Goal: Check status: Check status

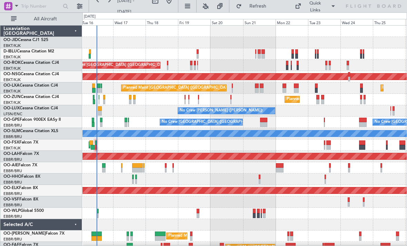
click at [350, 129] on div "A/C Unavailable [GEOGRAPHIC_DATA]" at bounding box center [244, 133] width 324 height 11
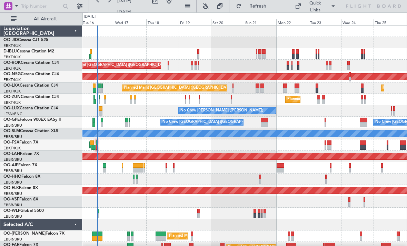
click at [166, 69] on div "Planned Maint [GEOGRAPHIC_DATA] ([GEOGRAPHIC_DATA]) Owner [GEOGRAPHIC_DATA]-[GE…" at bounding box center [244, 65] width 324 height 11
click at [166, 64] on div "Planned Maint [GEOGRAPHIC_DATA] ([GEOGRAPHIC_DATA]) Owner [GEOGRAPHIC_DATA]-[GE…" at bounding box center [244, 65] width 324 height 11
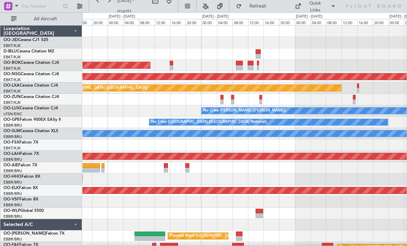
click at [168, 64] on div "Planned Maint [GEOGRAPHIC_DATA] ([GEOGRAPHIC_DATA])" at bounding box center [244, 65] width 324 height 11
click at [174, 65] on div "Planned Maint [GEOGRAPHIC_DATA] ([GEOGRAPHIC_DATA])" at bounding box center [244, 65] width 324 height 11
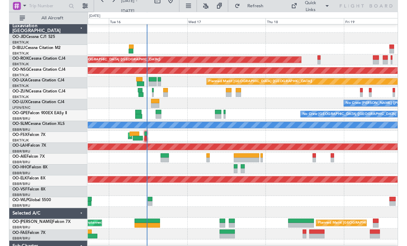
scroll to position [3, 0]
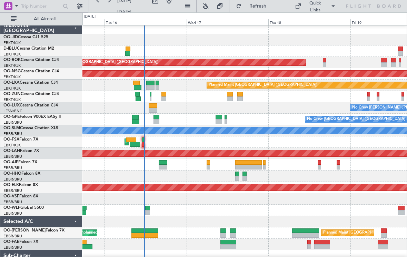
click at [139, 96] on div at bounding box center [137, 94] width 5 height 5
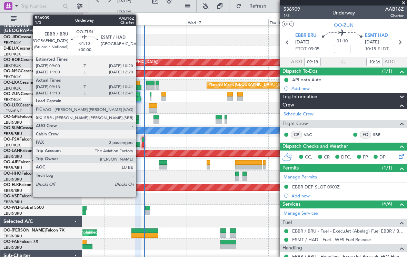
click at [139, 98] on div at bounding box center [137, 99] width 5 height 5
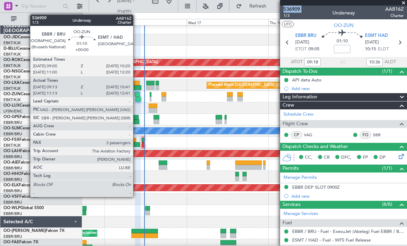
click at [136, 100] on div at bounding box center [137, 99] width 5 height 5
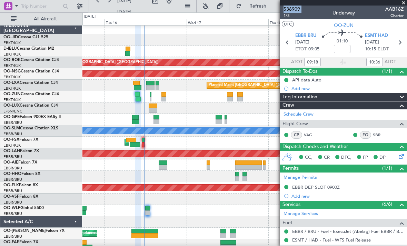
scroll to position [0, 0]
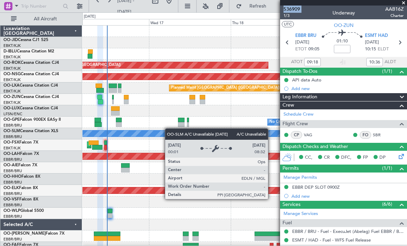
click at [149, 134] on div "A/C Unavailable [GEOGRAPHIC_DATA]" at bounding box center [244, 133] width 324 height 11
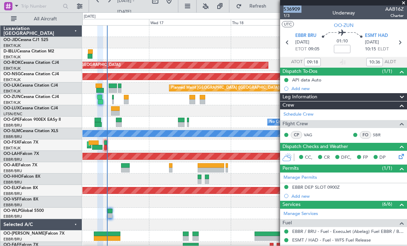
click at [402, 2] on span at bounding box center [403, 3] width 7 height 6
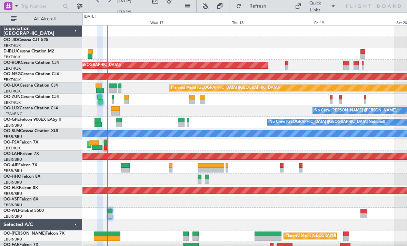
type input "0"
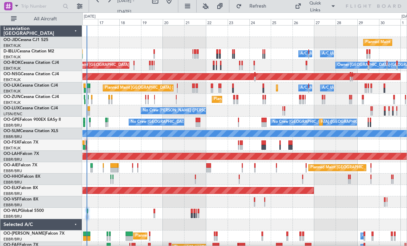
click at [257, 112] on div "Planned Maint Kortrijk-[GEOGRAPHIC_DATA] A/C Unavailable [GEOGRAPHIC_DATA] ([GE…" at bounding box center [244, 151] width 324 height 250
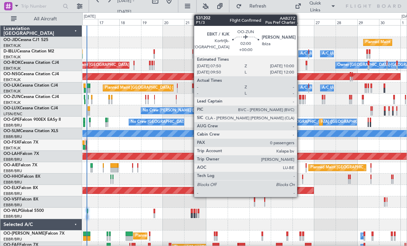
click at [300, 97] on div at bounding box center [300, 97] width 2 height 5
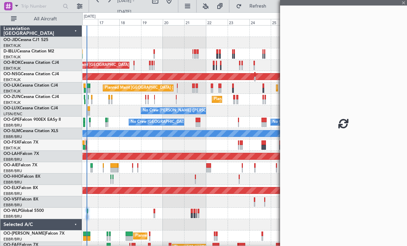
click at [335, 84] on div at bounding box center [343, 123] width 127 height 246
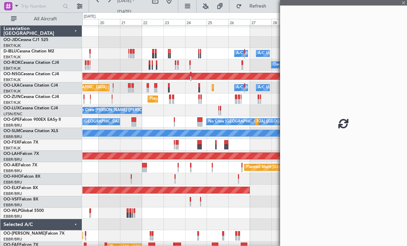
scroll to position [0, 0]
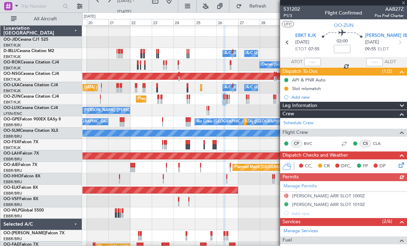
click at [403, 2] on div at bounding box center [343, 3] width 127 height 6
click at [403, 2] on span at bounding box center [403, 3] width 7 height 6
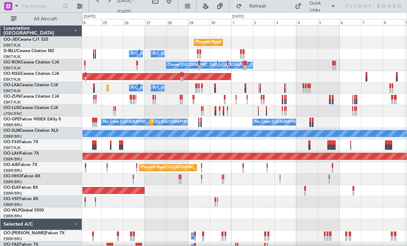
scroll to position [0, 0]
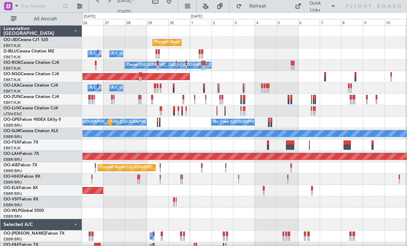
click at [232, 85] on div "Planned Maint Kortrijk-[GEOGRAPHIC_DATA] A/C Unavailable [GEOGRAPHIC_DATA] ([GE…" at bounding box center [244, 140] width 324 height 228
